Goal: Transaction & Acquisition: Purchase product/service

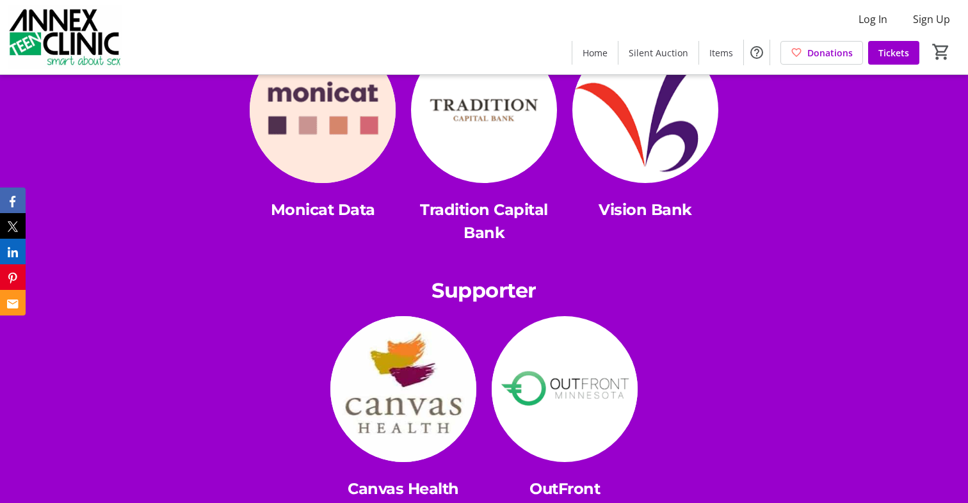
scroll to position [3900, 0]
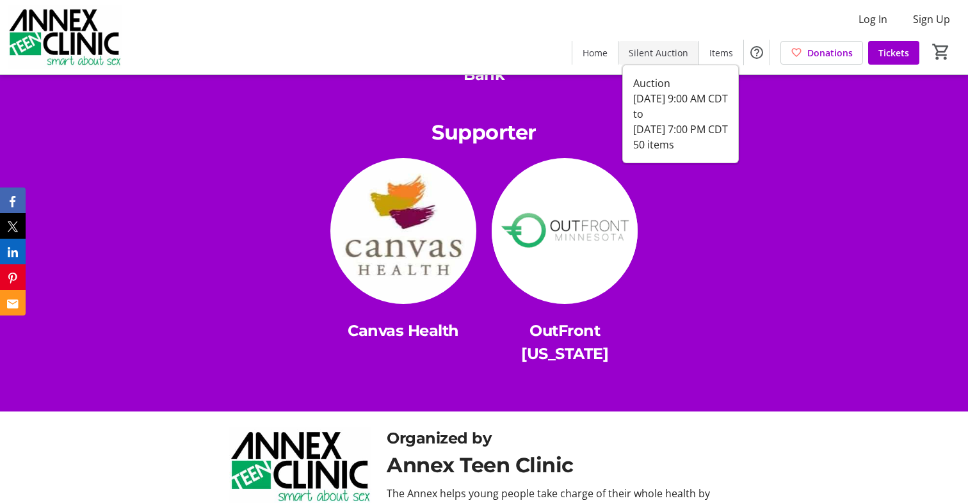
click at [662, 58] on span "Silent Auction" at bounding box center [658, 52] width 60 height 13
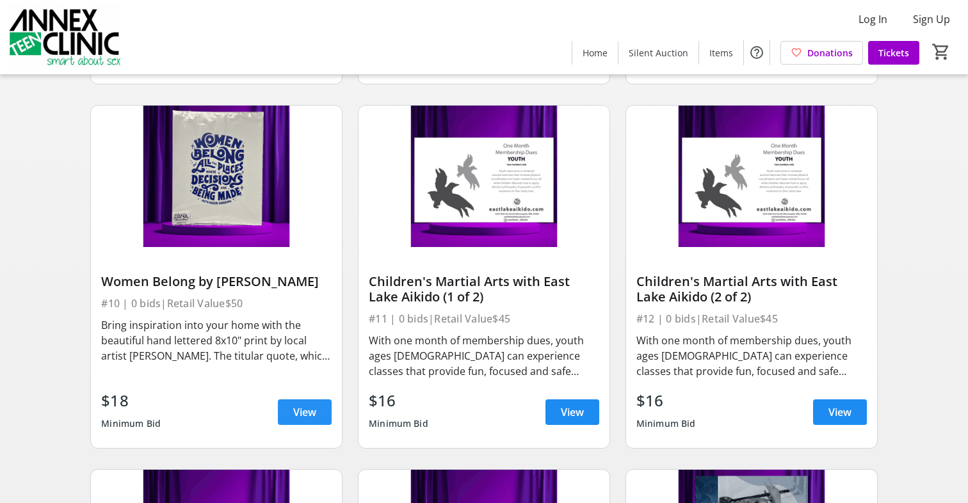
scroll to position [1189, 0]
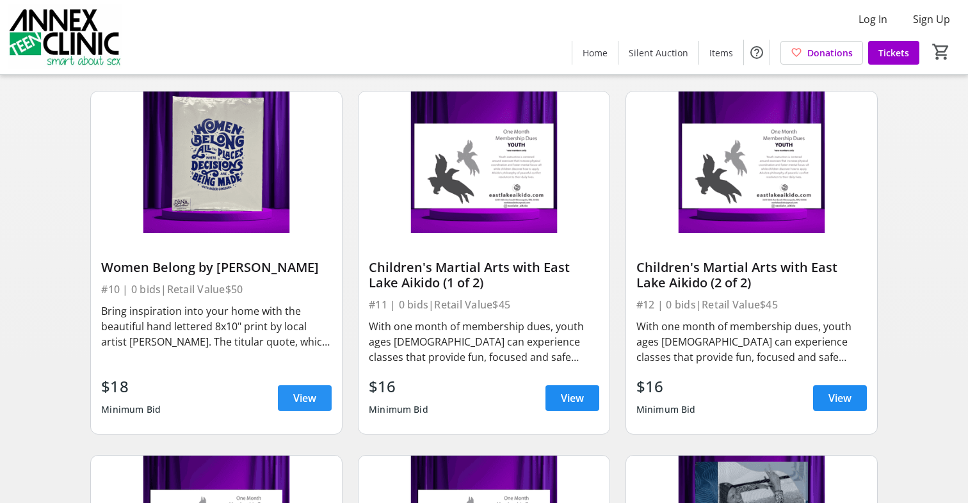
click at [317, 394] on span at bounding box center [305, 398] width 54 height 31
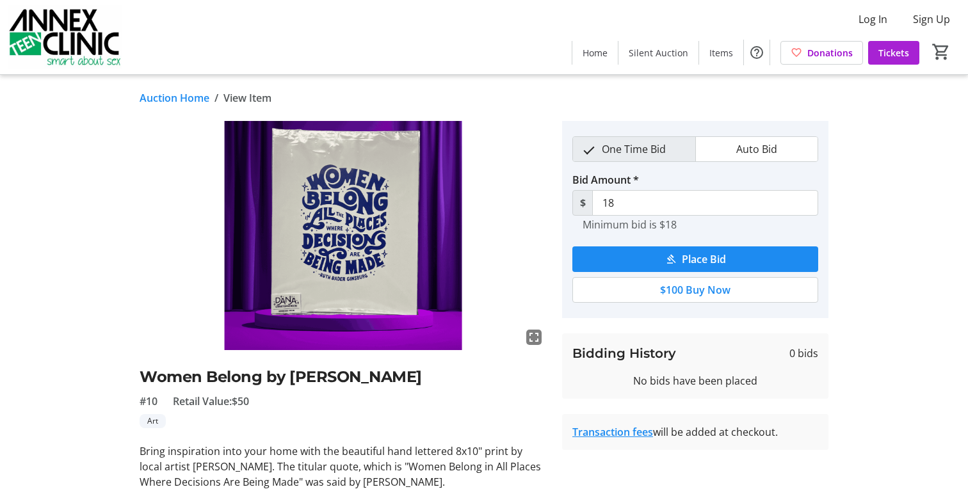
click at [888, 49] on span "Tickets" at bounding box center [893, 52] width 31 height 13
